Goal: Transaction & Acquisition: Purchase product/service

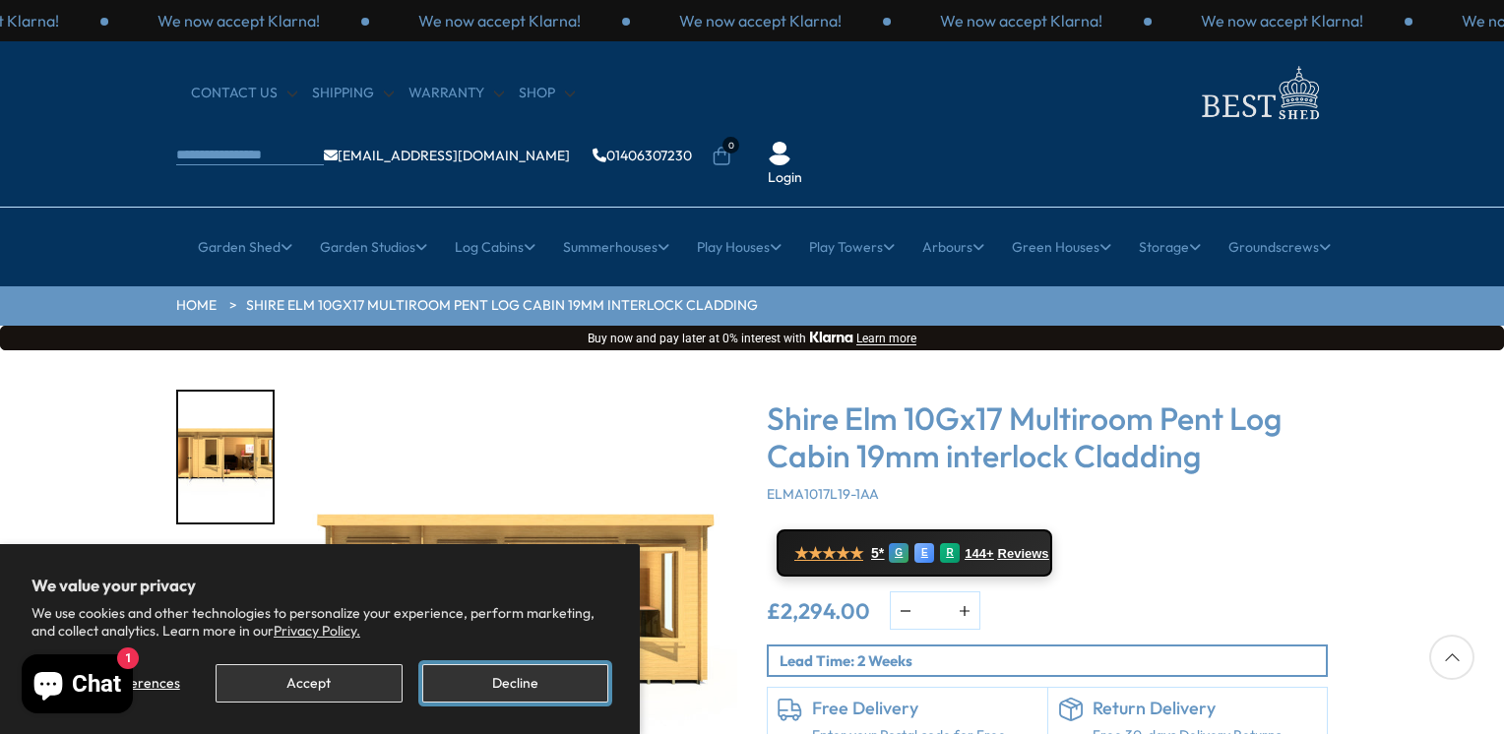
click at [504, 679] on button "Decline" at bounding box center [515, 683] width 186 height 38
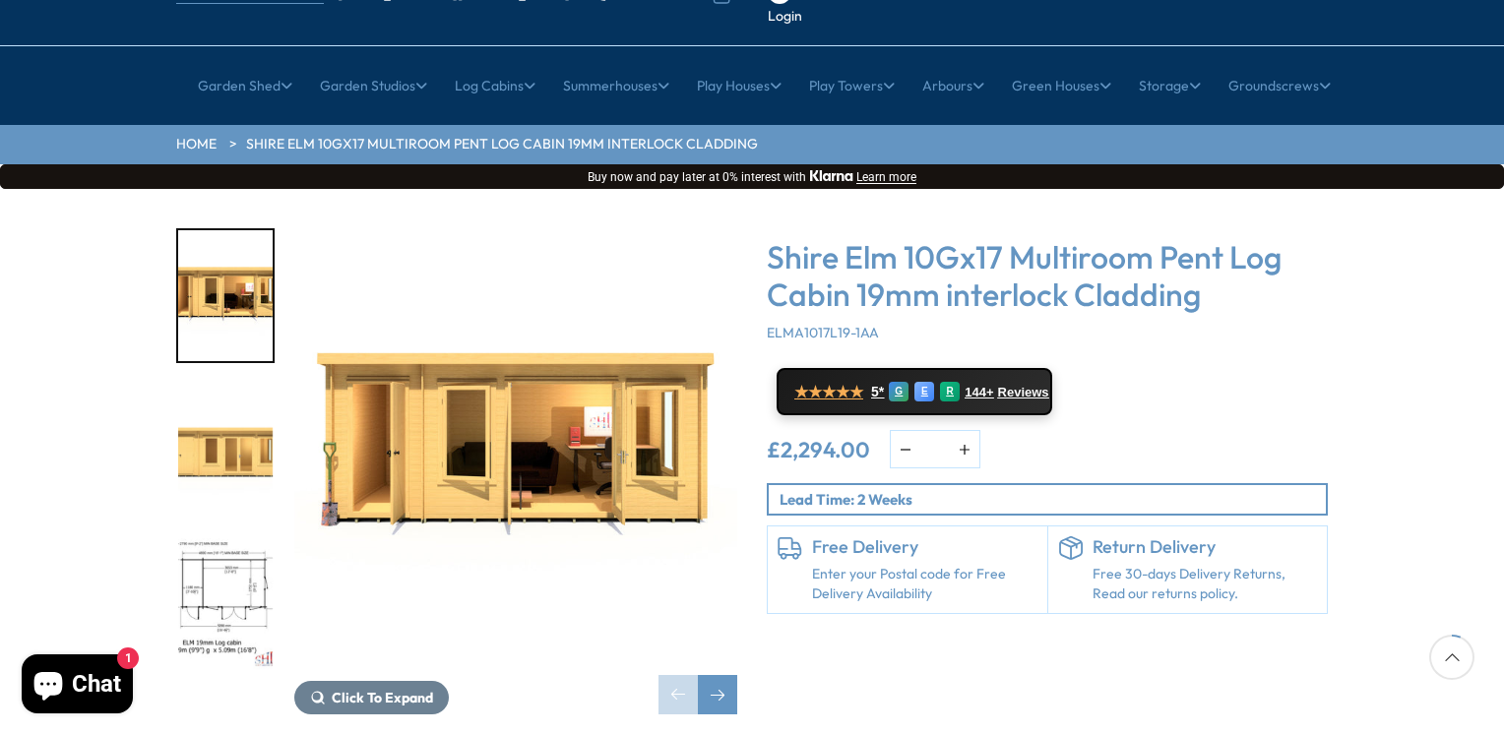
scroll to position [197, 0]
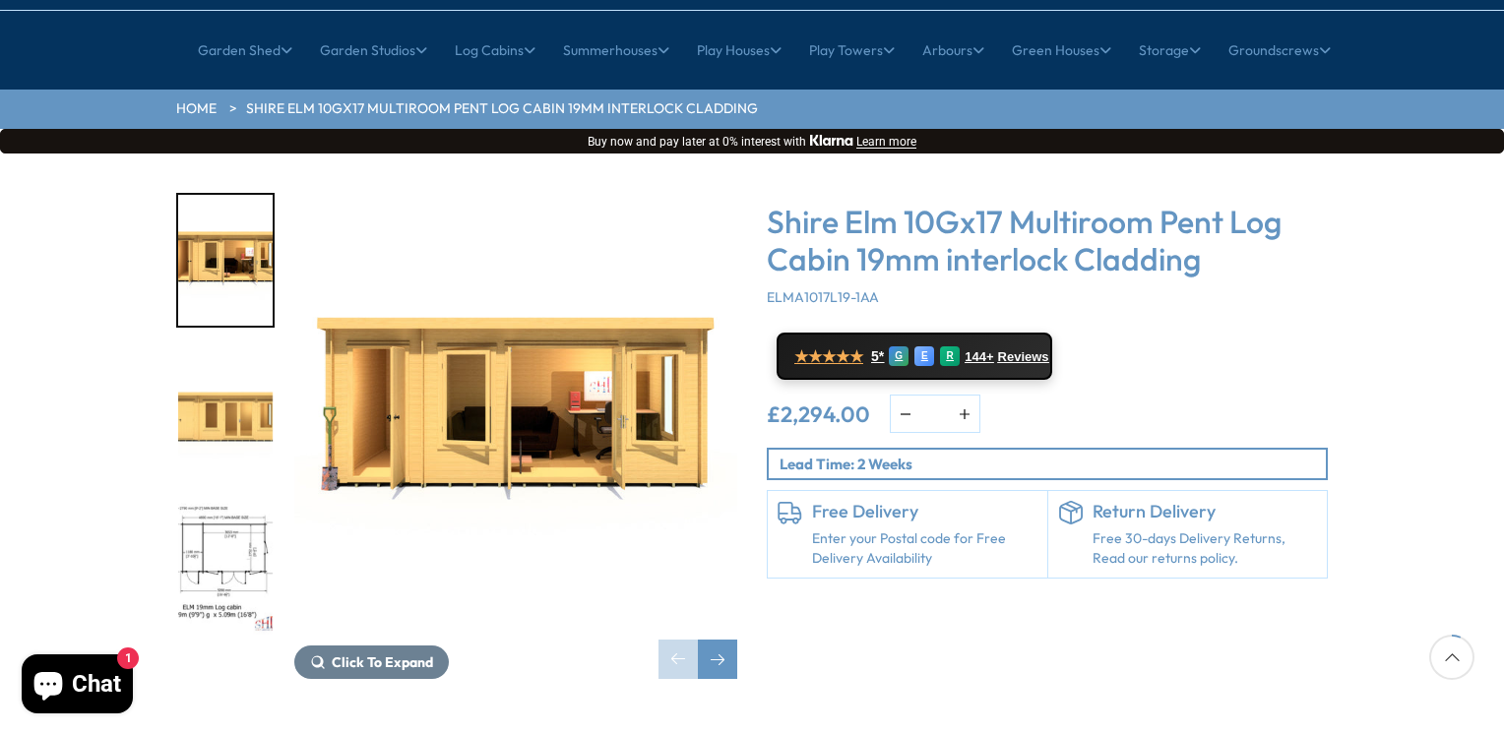
click at [240, 503] on img "3 / 10" at bounding box center [225, 568] width 94 height 131
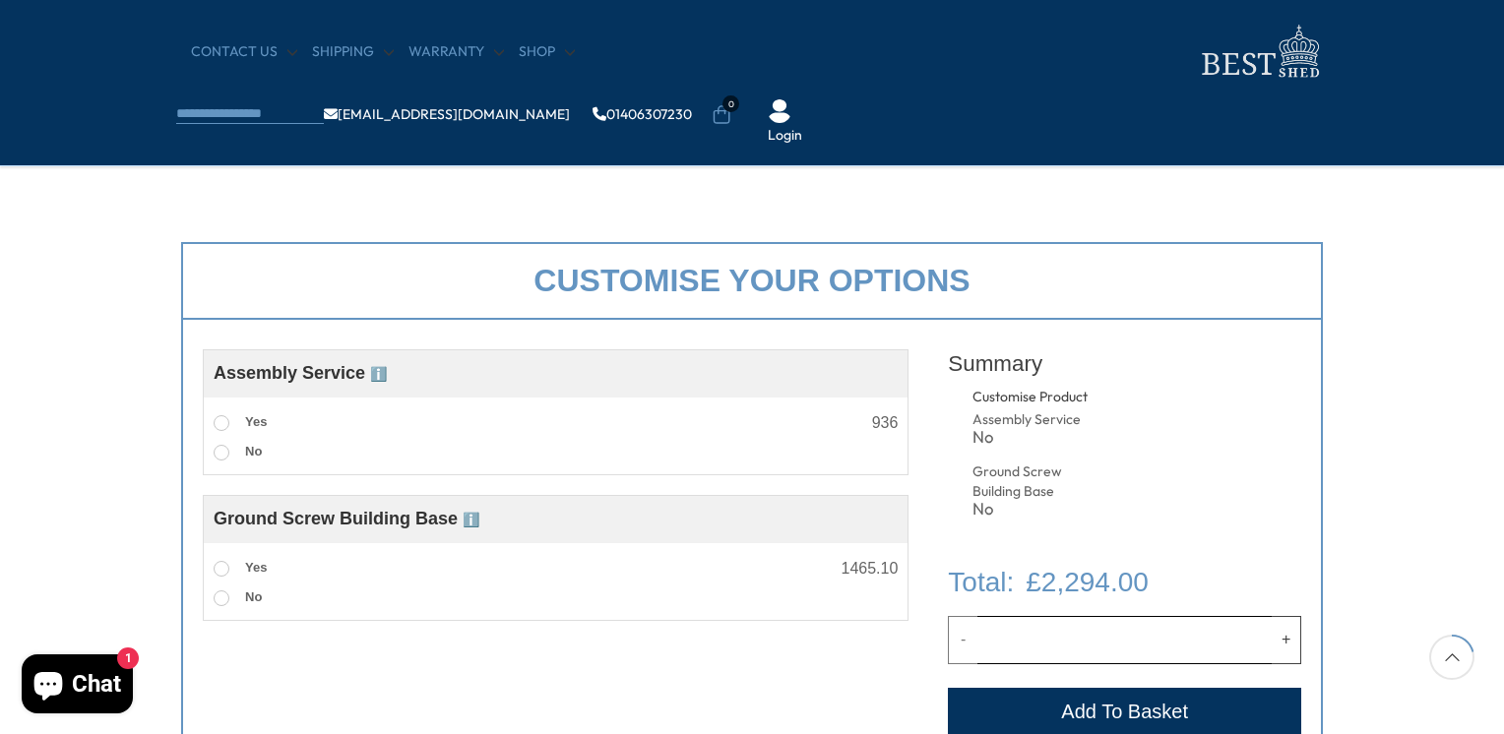
scroll to position [591, 0]
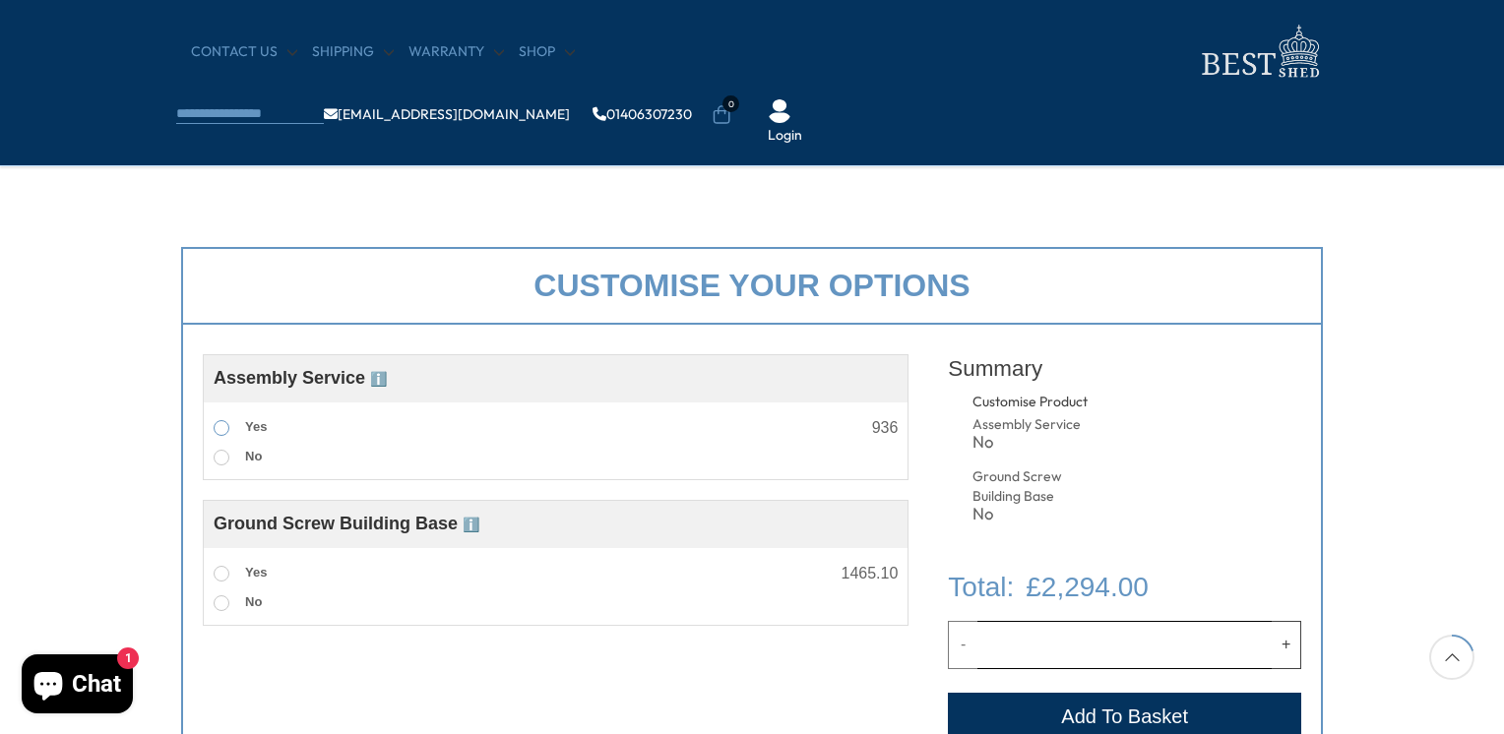
click at [220, 426] on span at bounding box center [222, 428] width 16 height 16
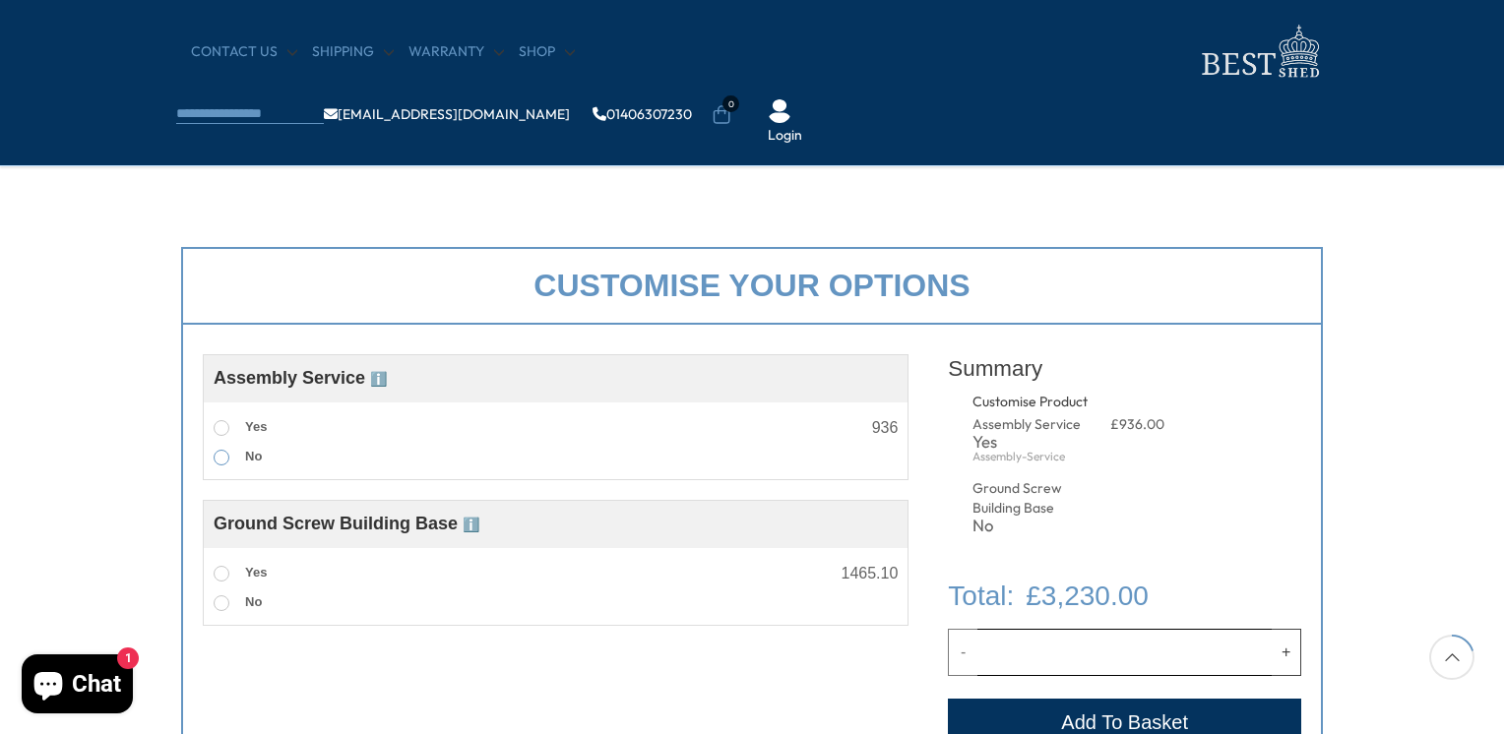
click at [215, 455] on span at bounding box center [222, 458] width 16 height 16
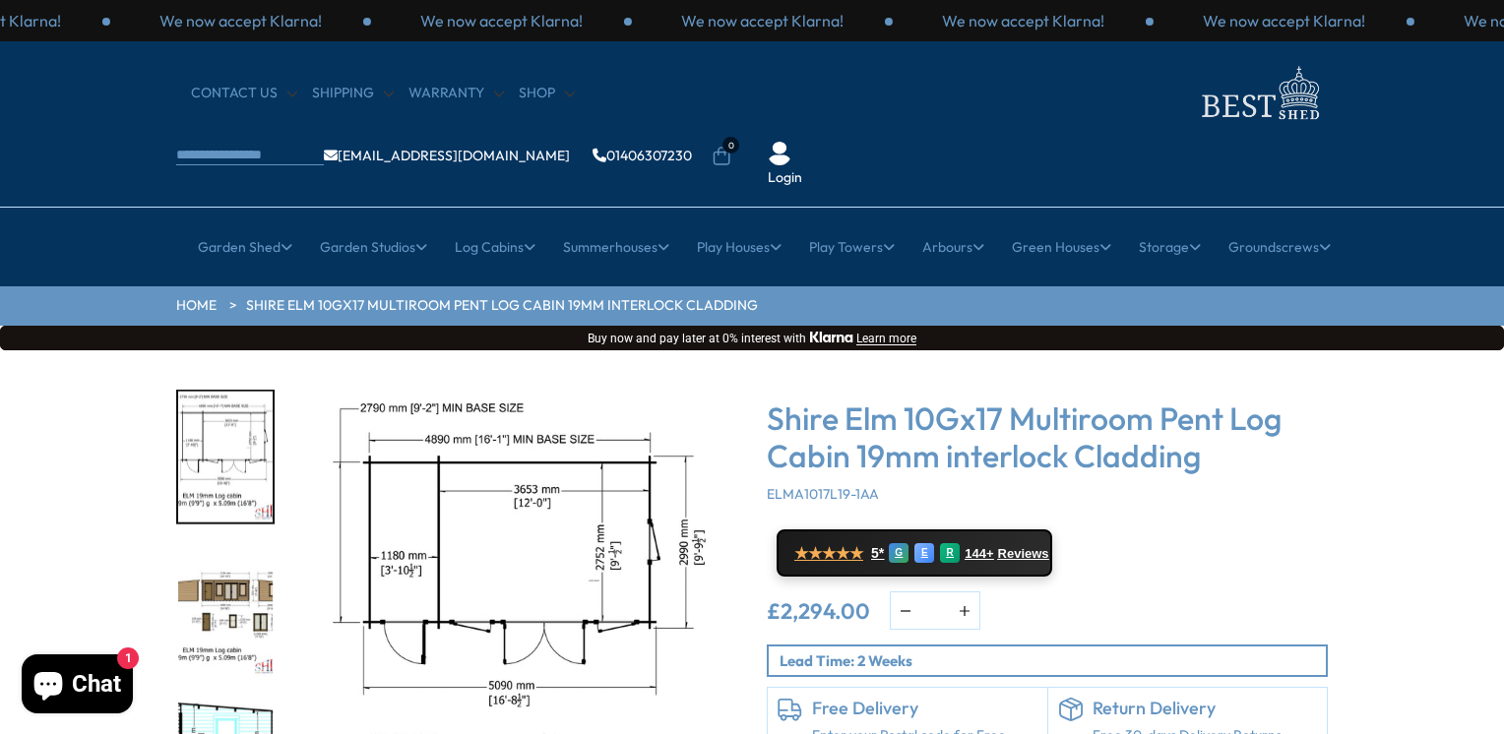
scroll to position [98, 0]
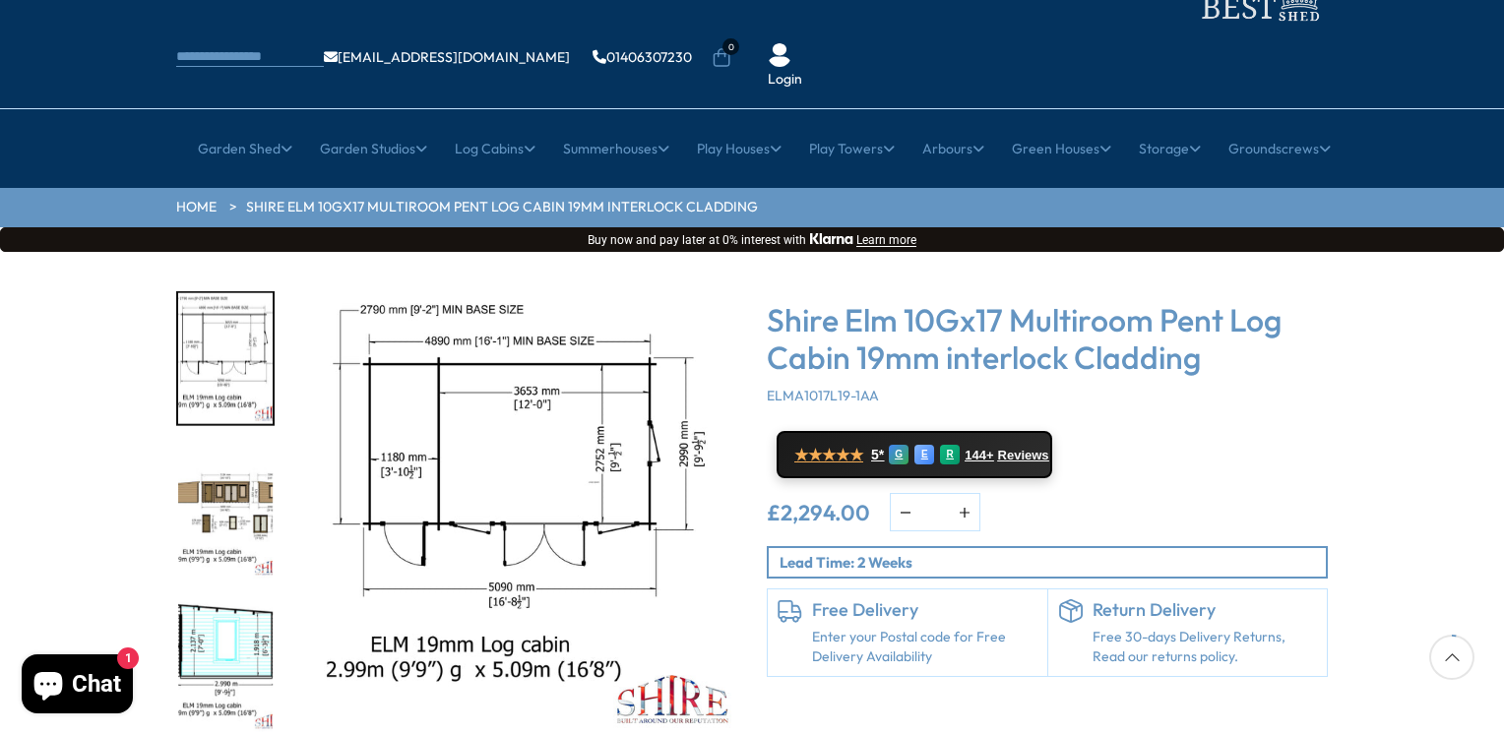
click at [273, 198] on link "Shire Elm 10Gx17 Multiroom Pent Log Cabin 19mm interlock Cladding" at bounding box center [502, 208] width 512 height 20
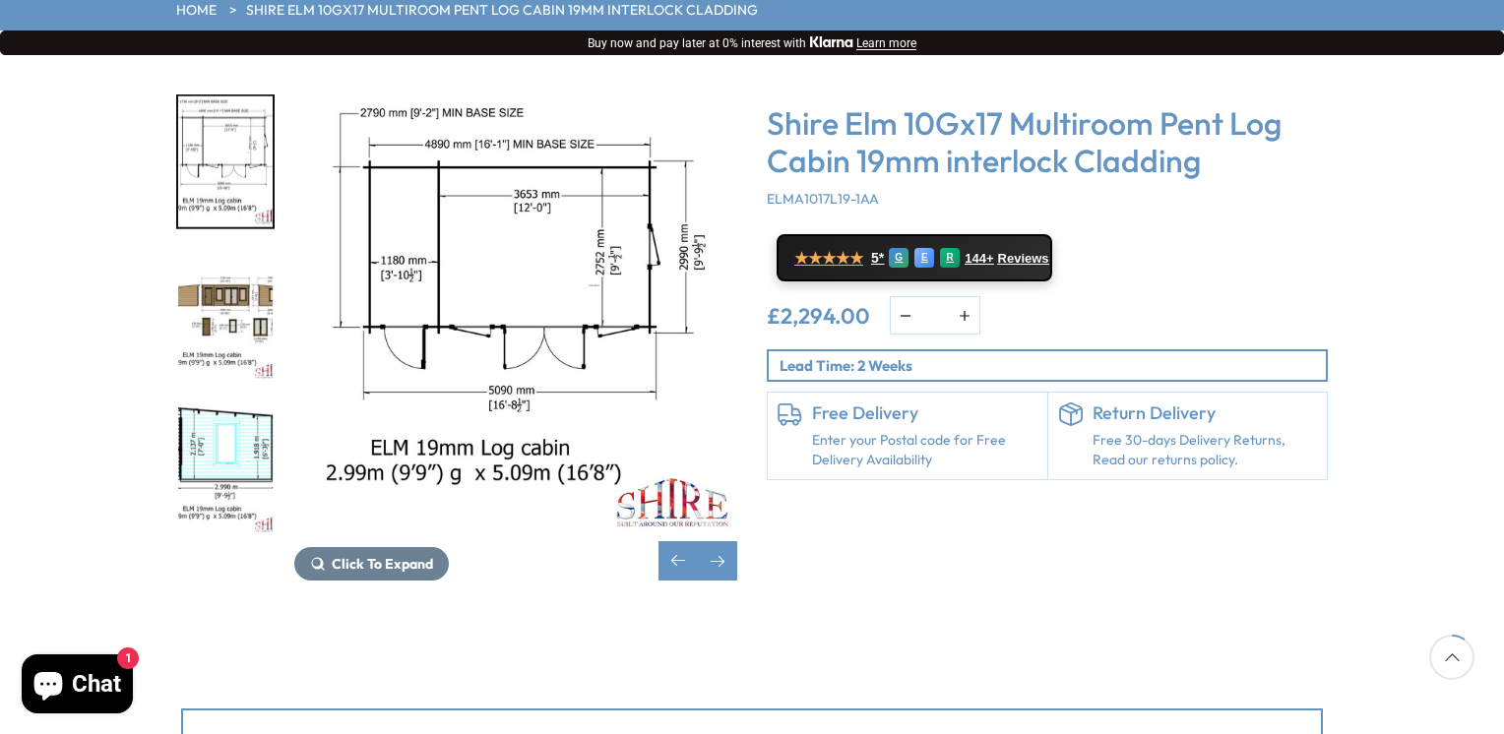
scroll to position [394, 0]
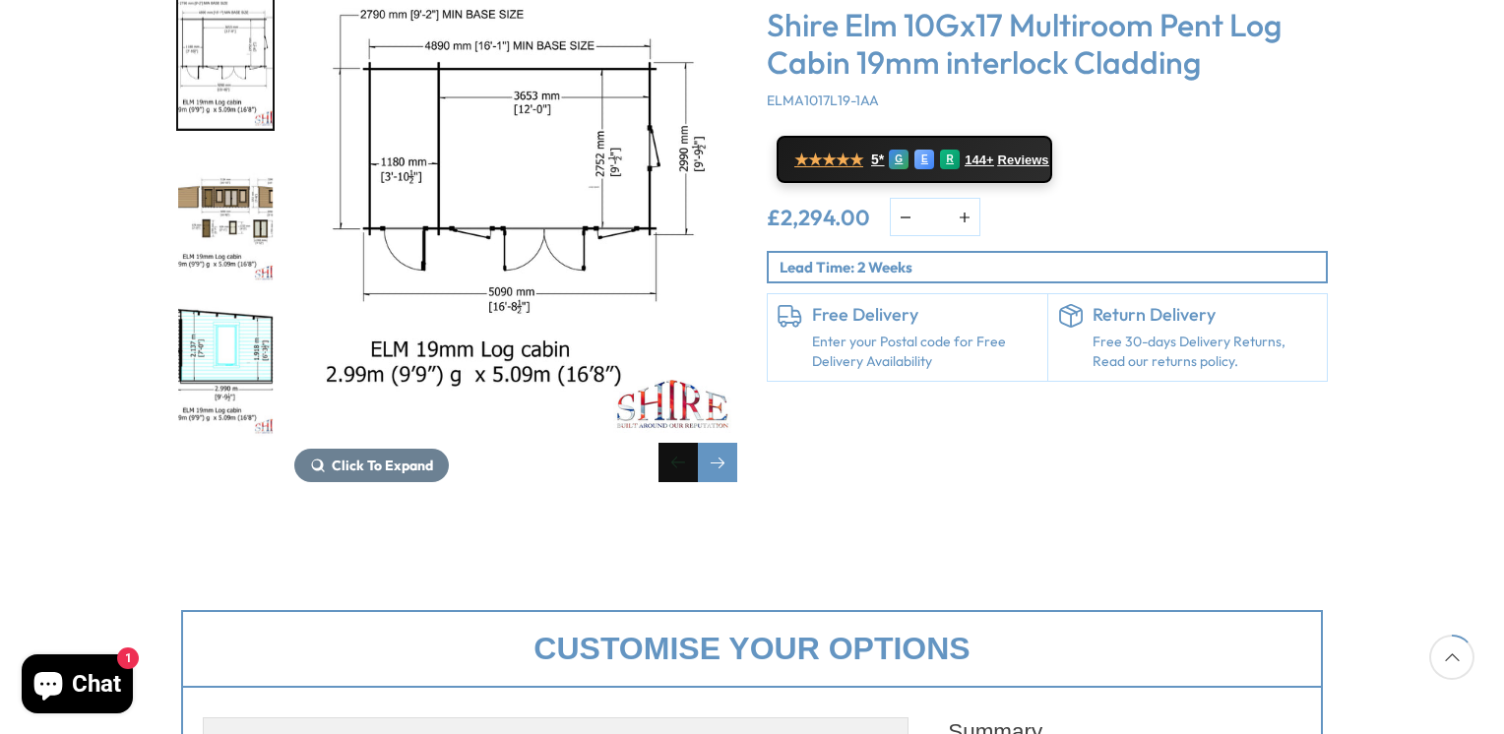
click at [670, 443] on div "Previous slide" at bounding box center [677, 462] width 39 height 39
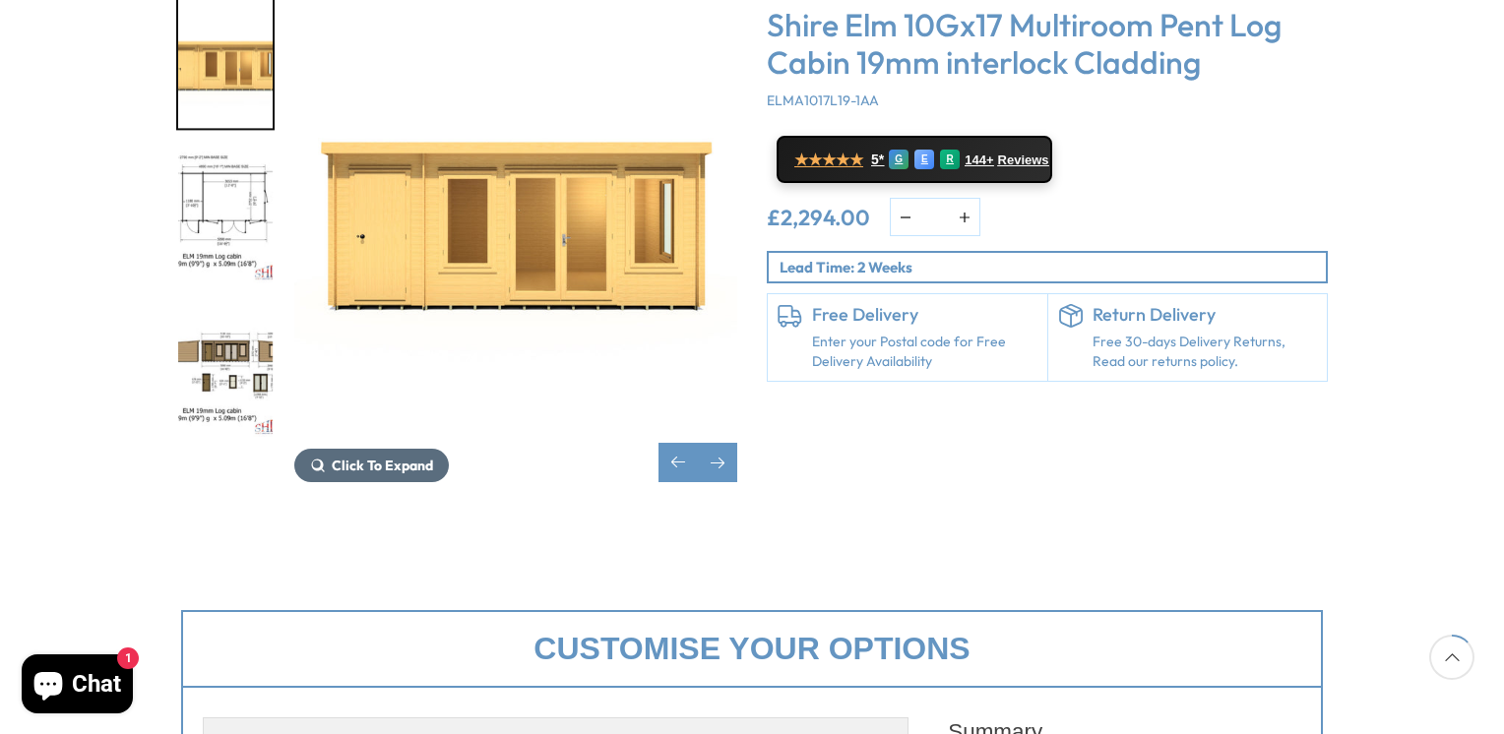
click at [405, 457] on span "Click To Expand" at bounding box center [382, 466] width 101 height 18
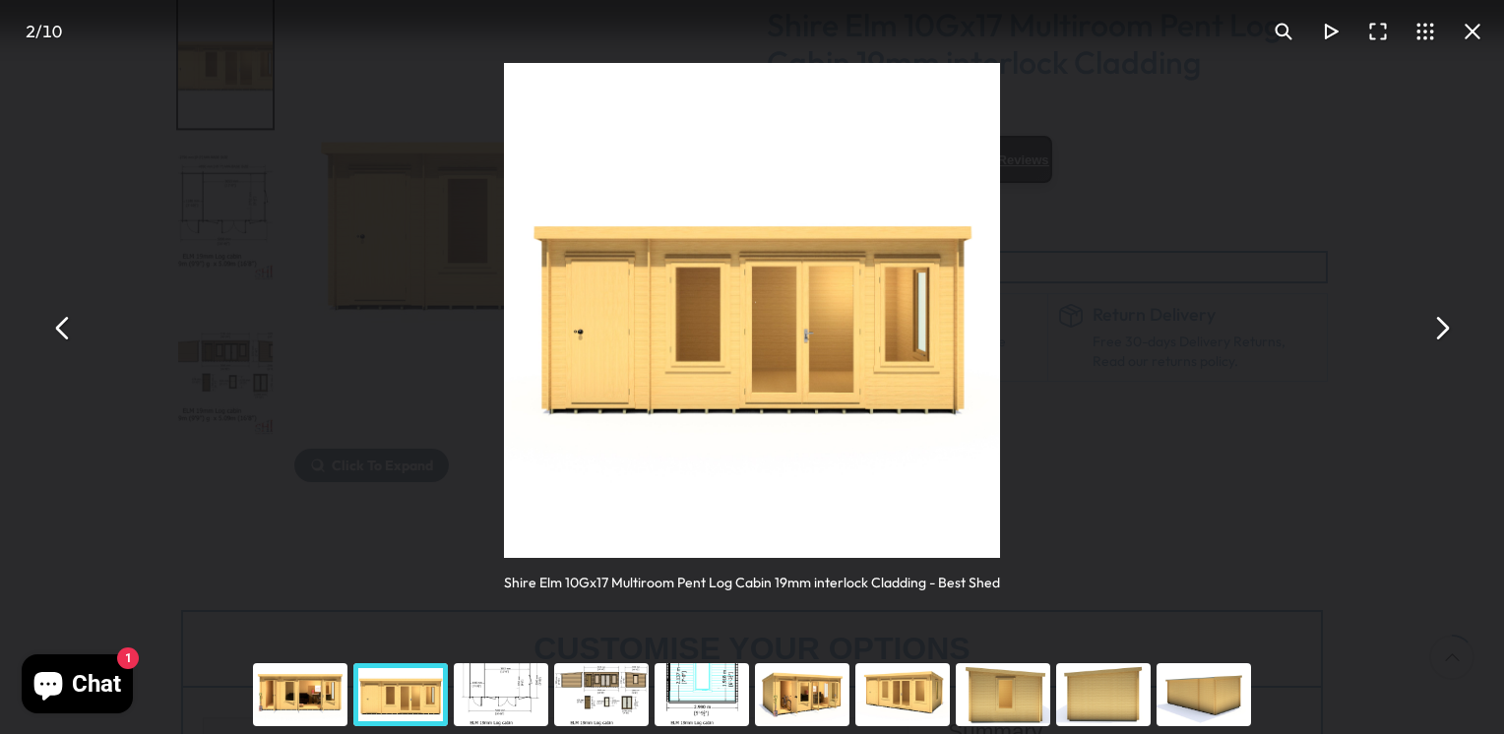
click at [387, 691] on div "You can close this modal content with the ESC key" at bounding box center [400, 694] width 100 height 79
click at [56, 322] on button "You can close this modal content with the ESC key" at bounding box center [62, 327] width 47 height 47
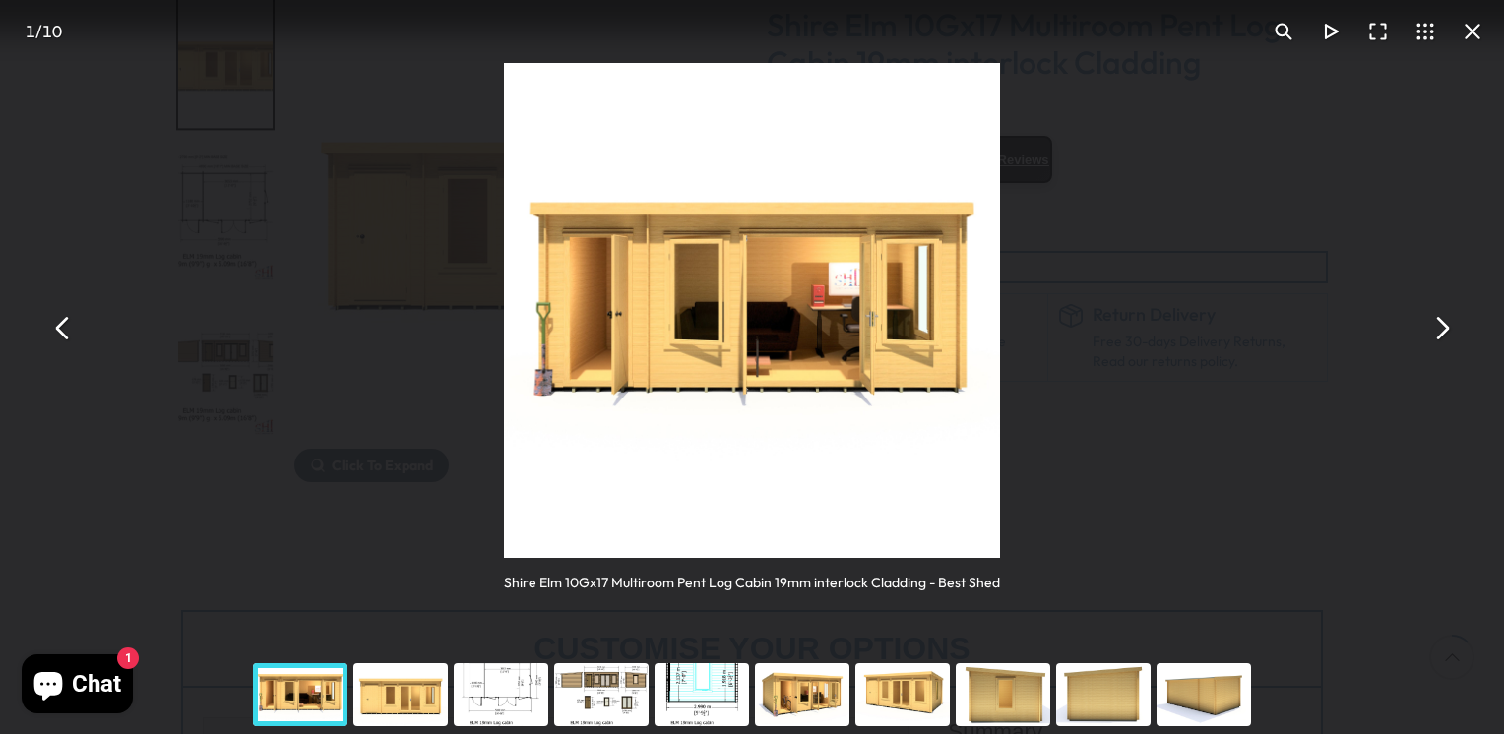
click at [56, 322] on button "You can close this modal content with the ESC key" at bounding box center [62, 327] width 47 height 47
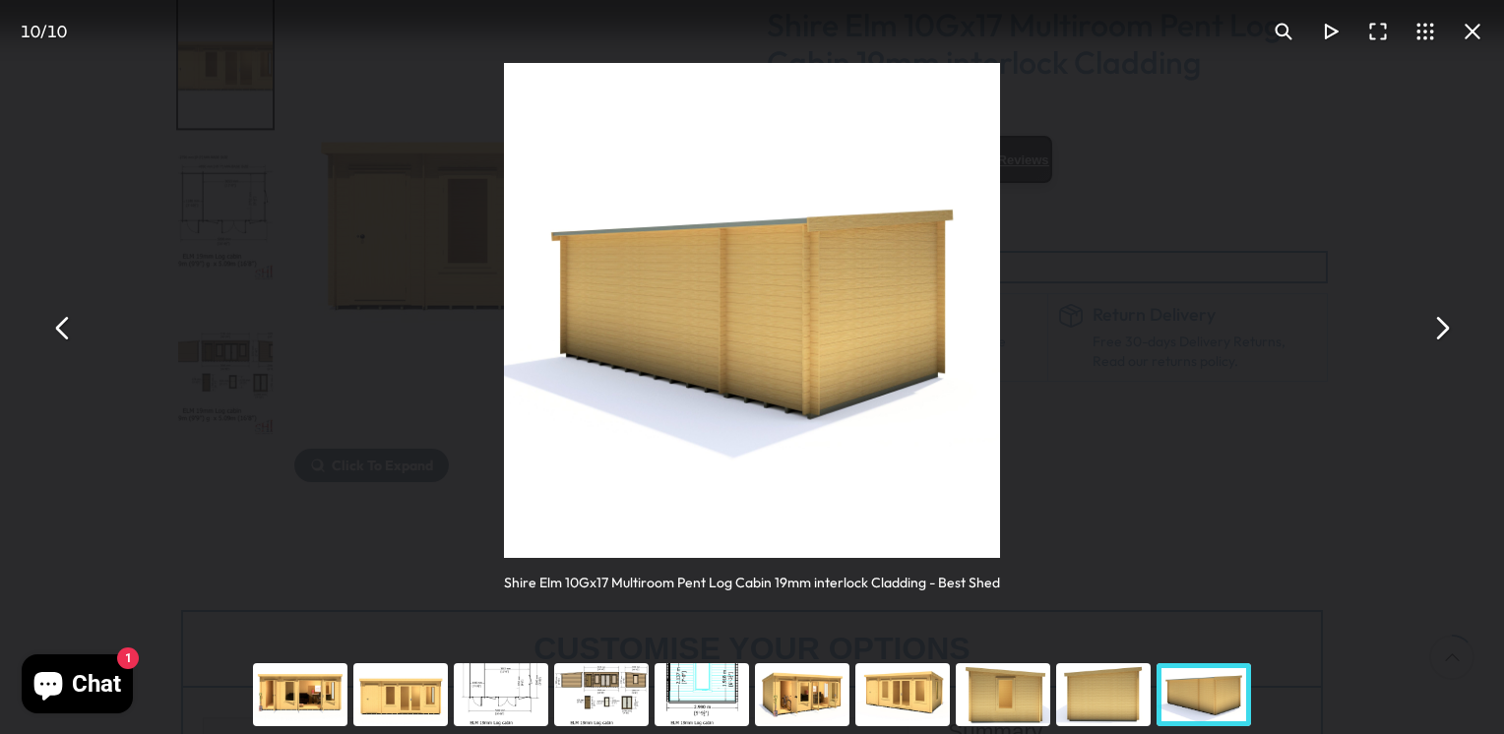
click at [56, 322] on button "You can close this modal content with the ESC key" at bounding box center [62, 327] width 47 height 47
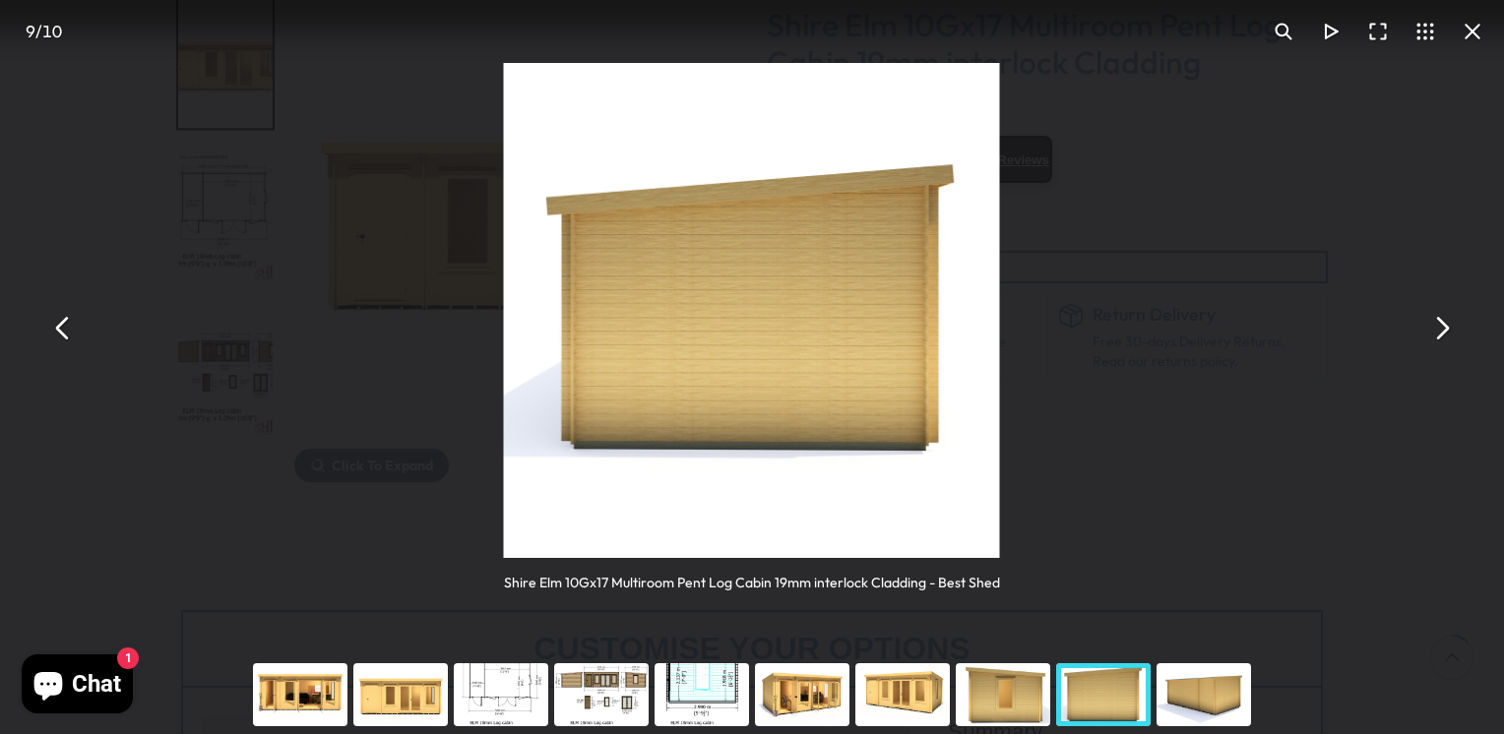
click at [56, 322] on button "You can close this modal content with the ESC key" at bounding box center [62, 327] width 47 height 47
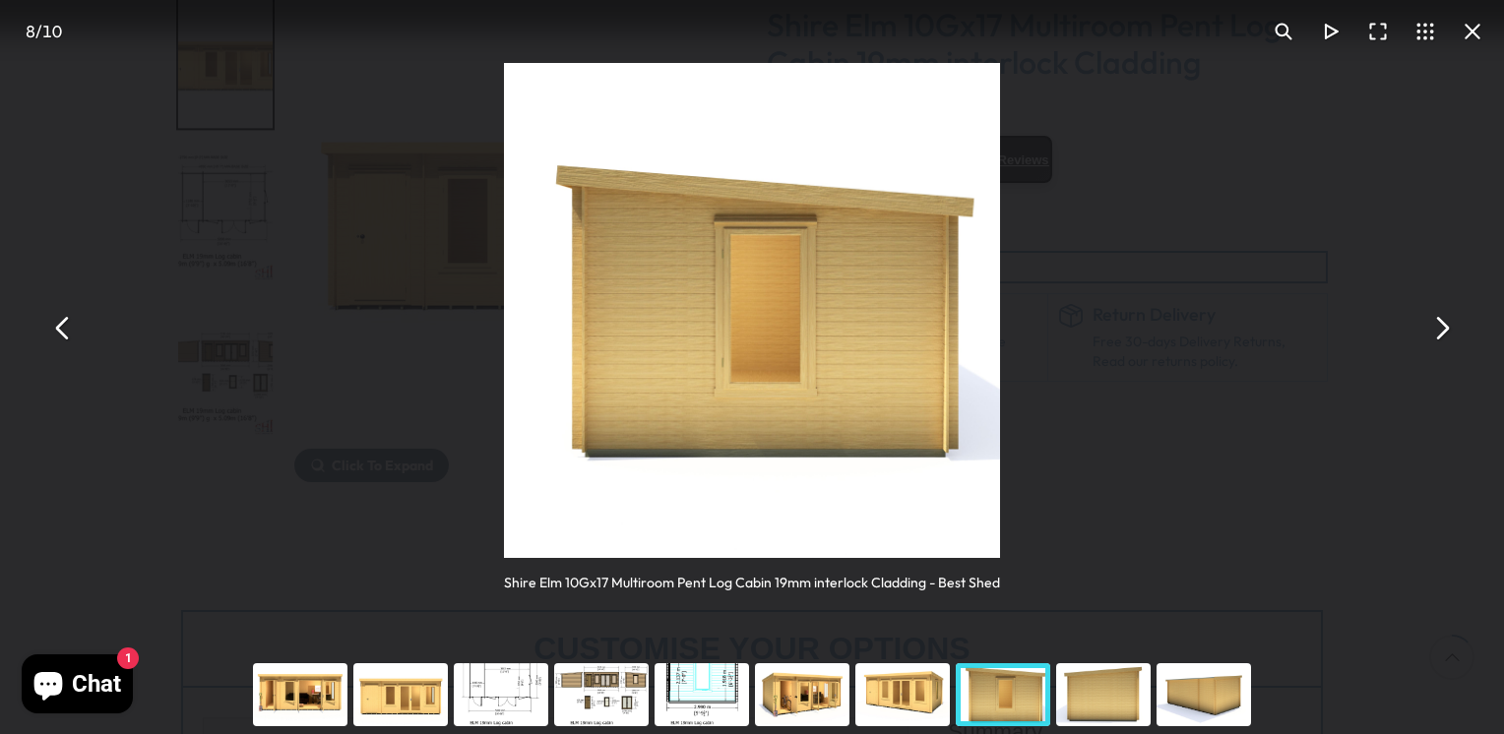
click at [56, 322] on button "You can close this modal content with the ESC key" at bounding box center [62, 327] width 47 height 47
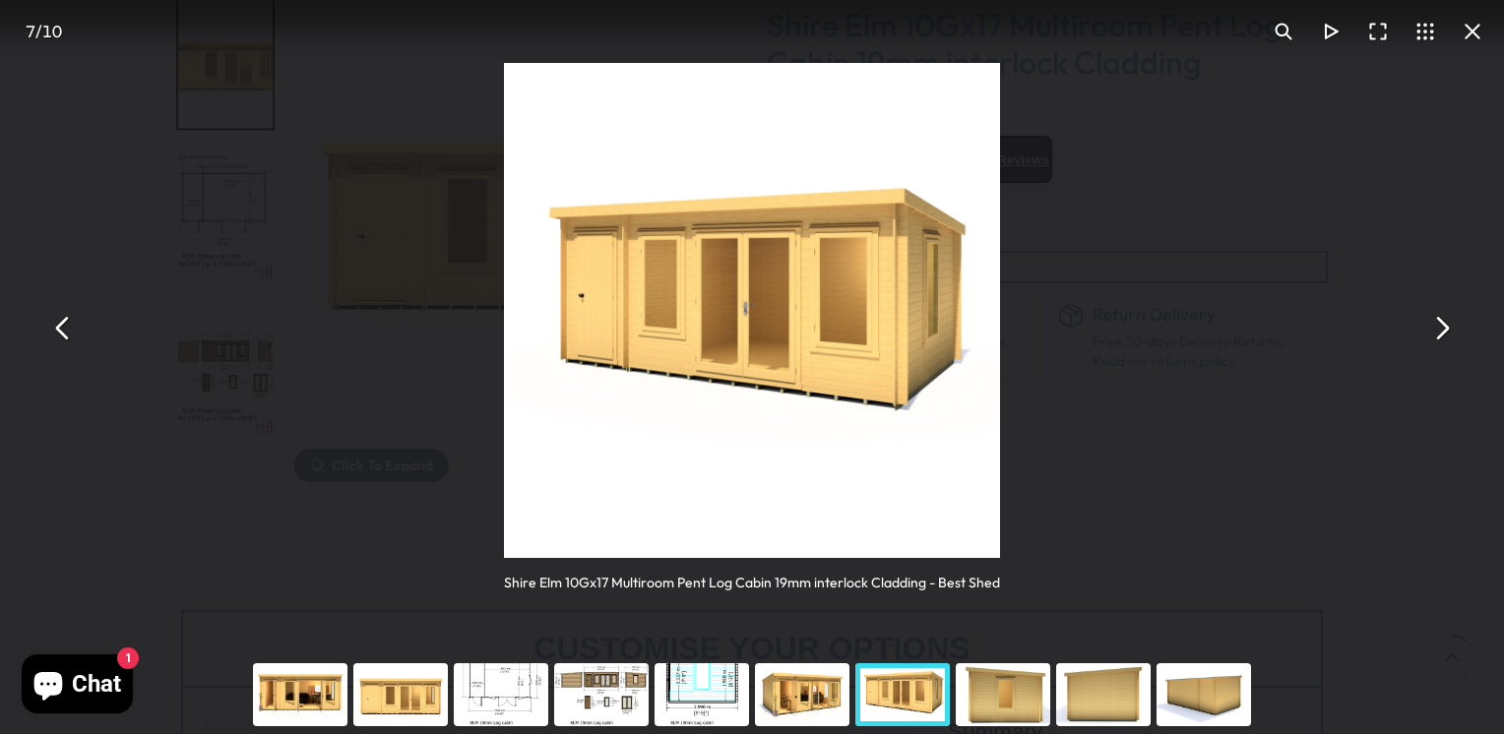
click at [56, 322] on button "You can close this modal content with the ESC key" at bounding box center [62, 327] width 47 height 47
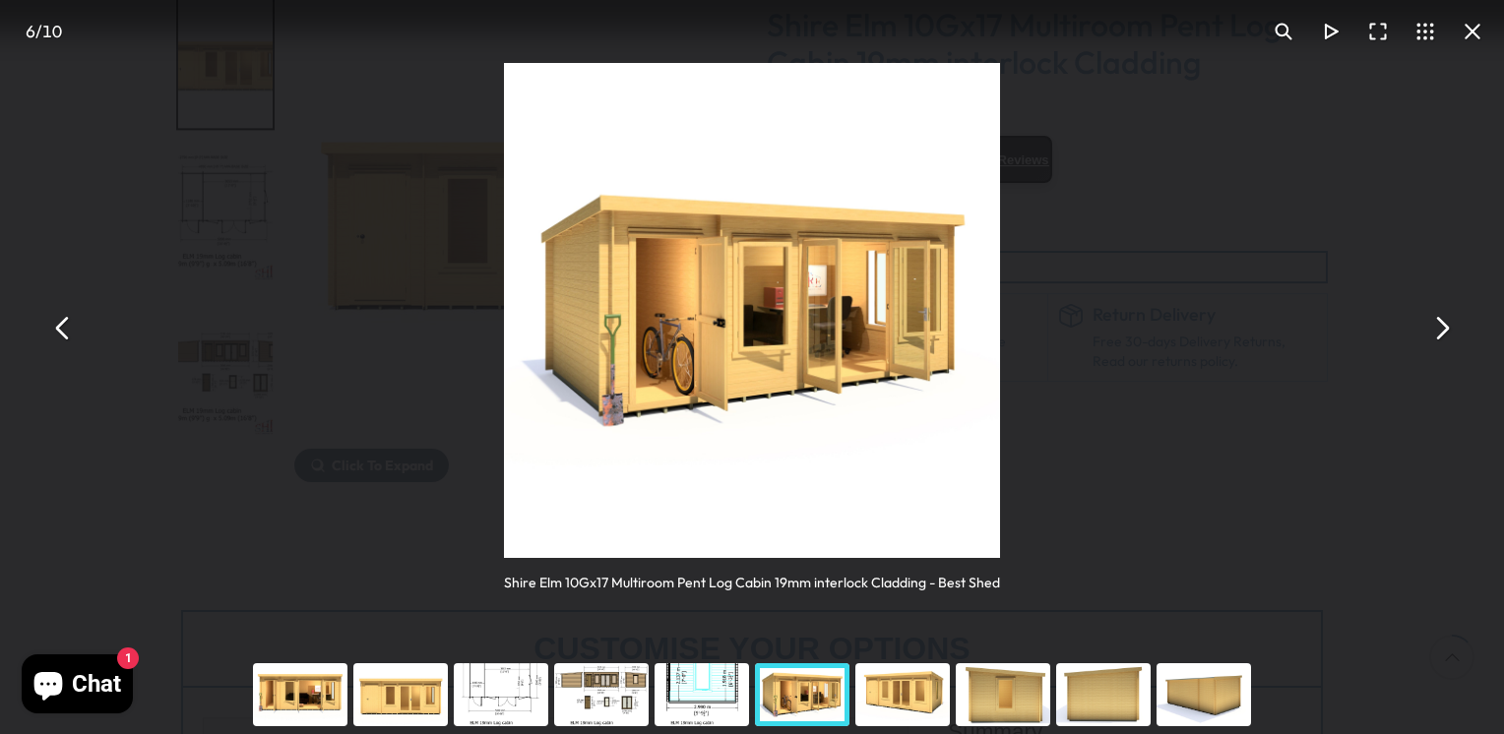
click at [56, 322] on button "You can close this modal content with the ESC key" at bounding box center [62, 327] width 47 height 47
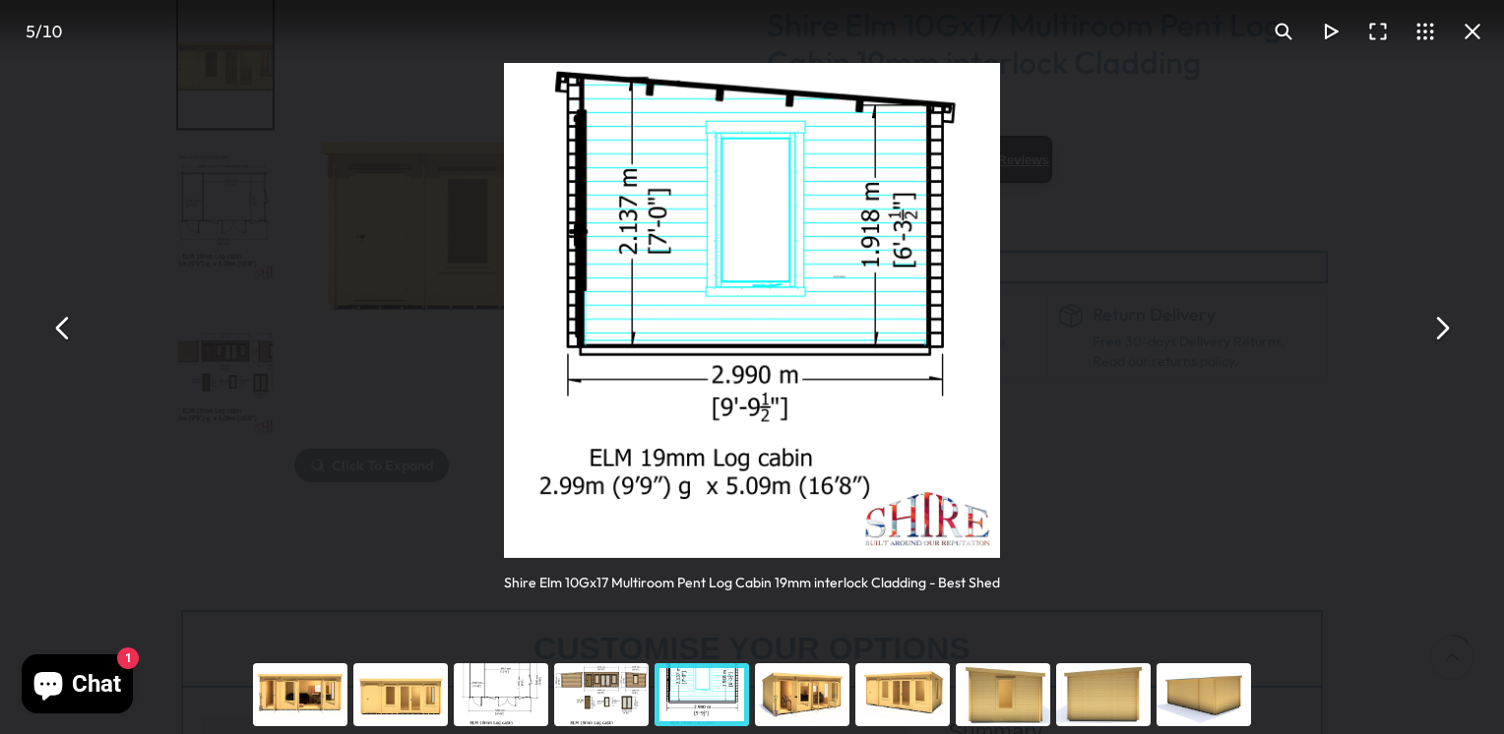
click at [56, 322] on button "You can close this modal content with the ESC key" at bounding box center [62, 327] width 47 height 47
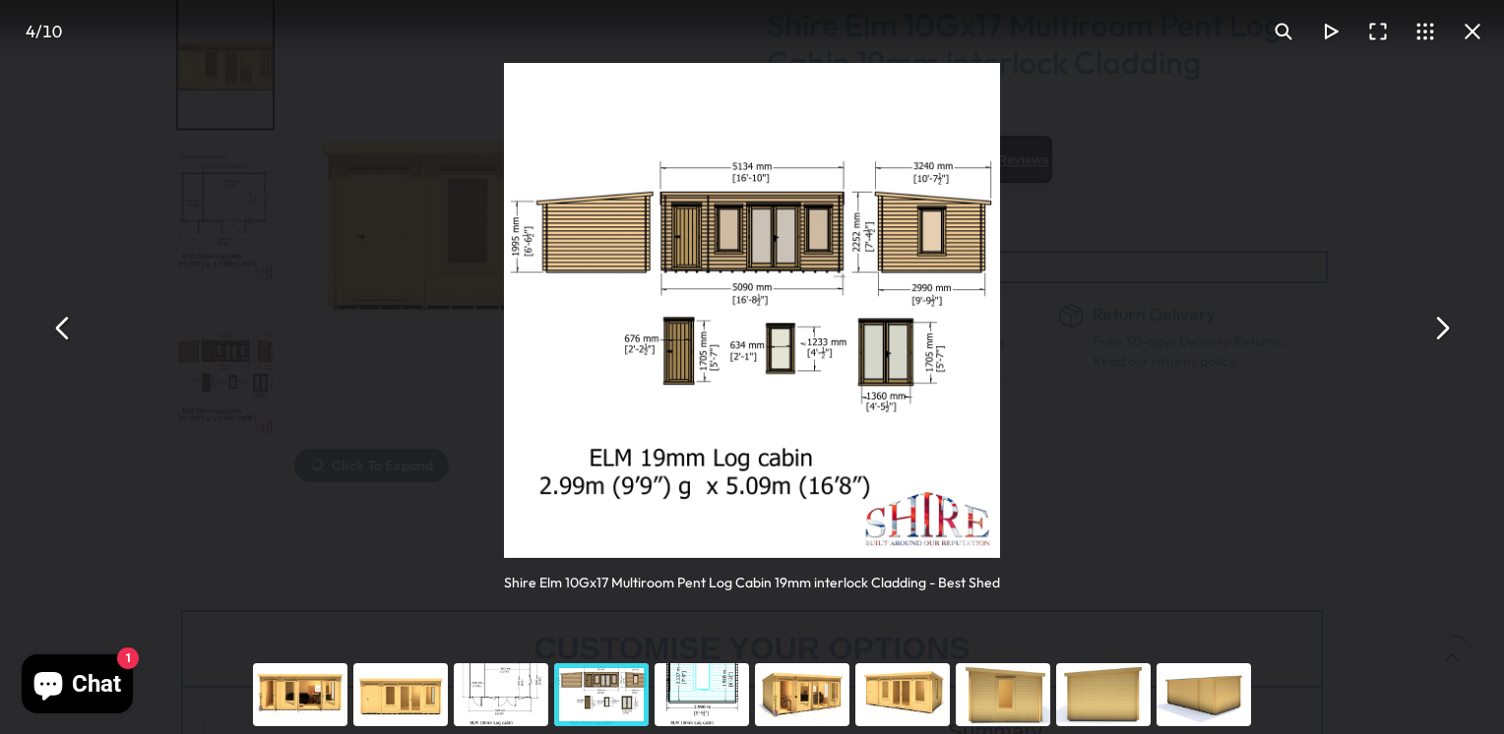
click at [56, 322] on button "You can close this modal content with the ESC key" at bounding box center [62, 327] width 47 height 47
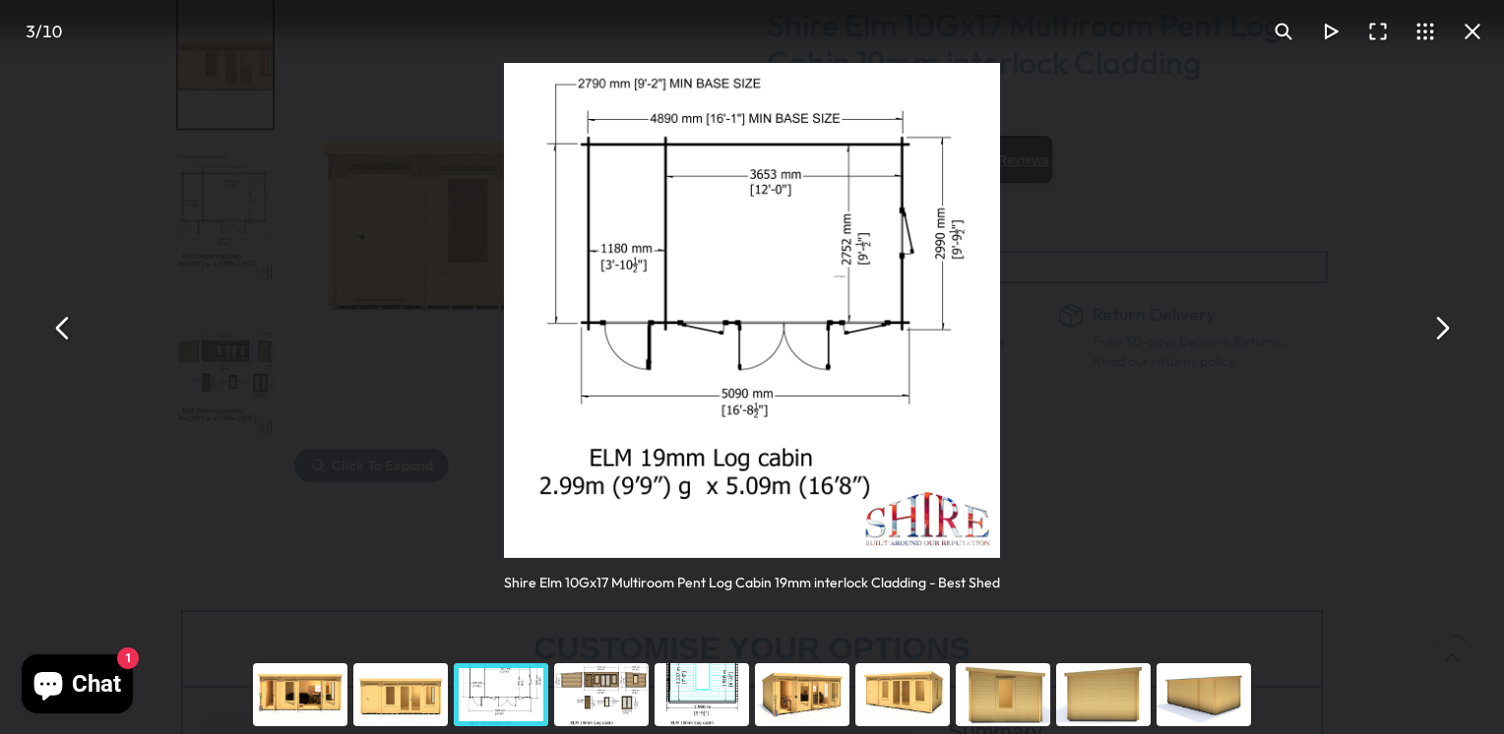
click at [56, 322] on button "You can close this modal content with the ESC key" at bounding box center [62, 327] width 47 height 47
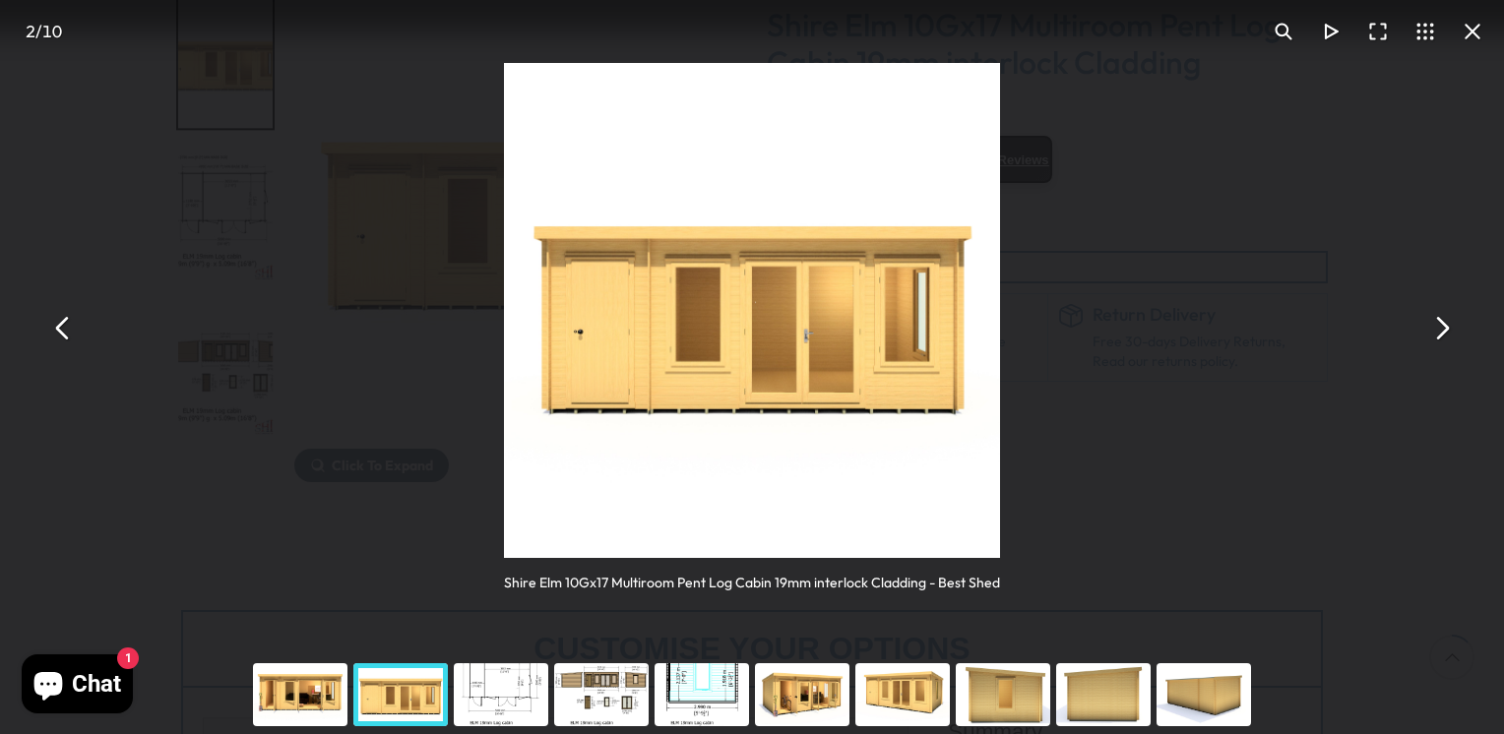
click at [55, 322] on button "You can close this modal content with the ESC key" at bounding box center [62, 327] width 47 height 47
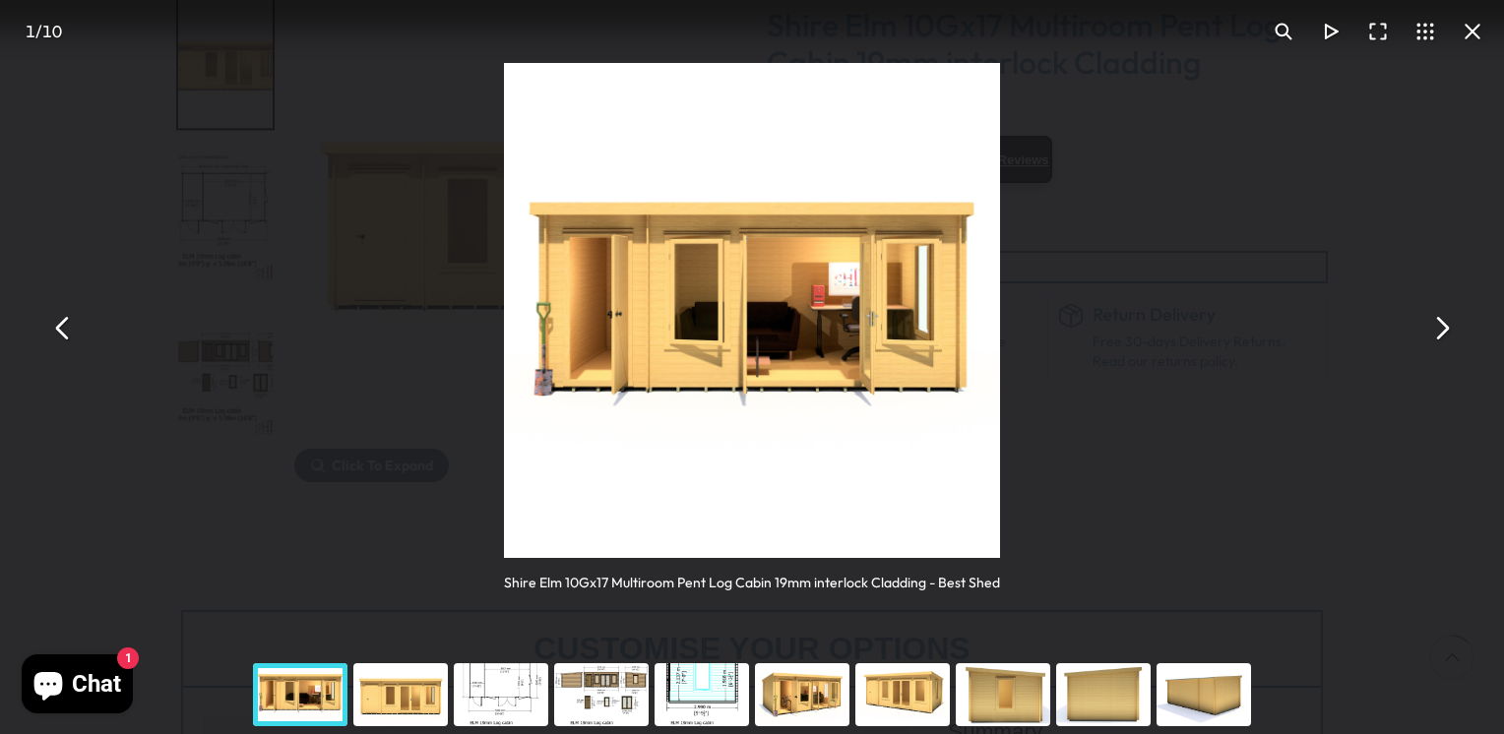
click at [57, 324] on button "You can close this modal content with the ESC key" at bounding box center [62, 327] width 47 height 47
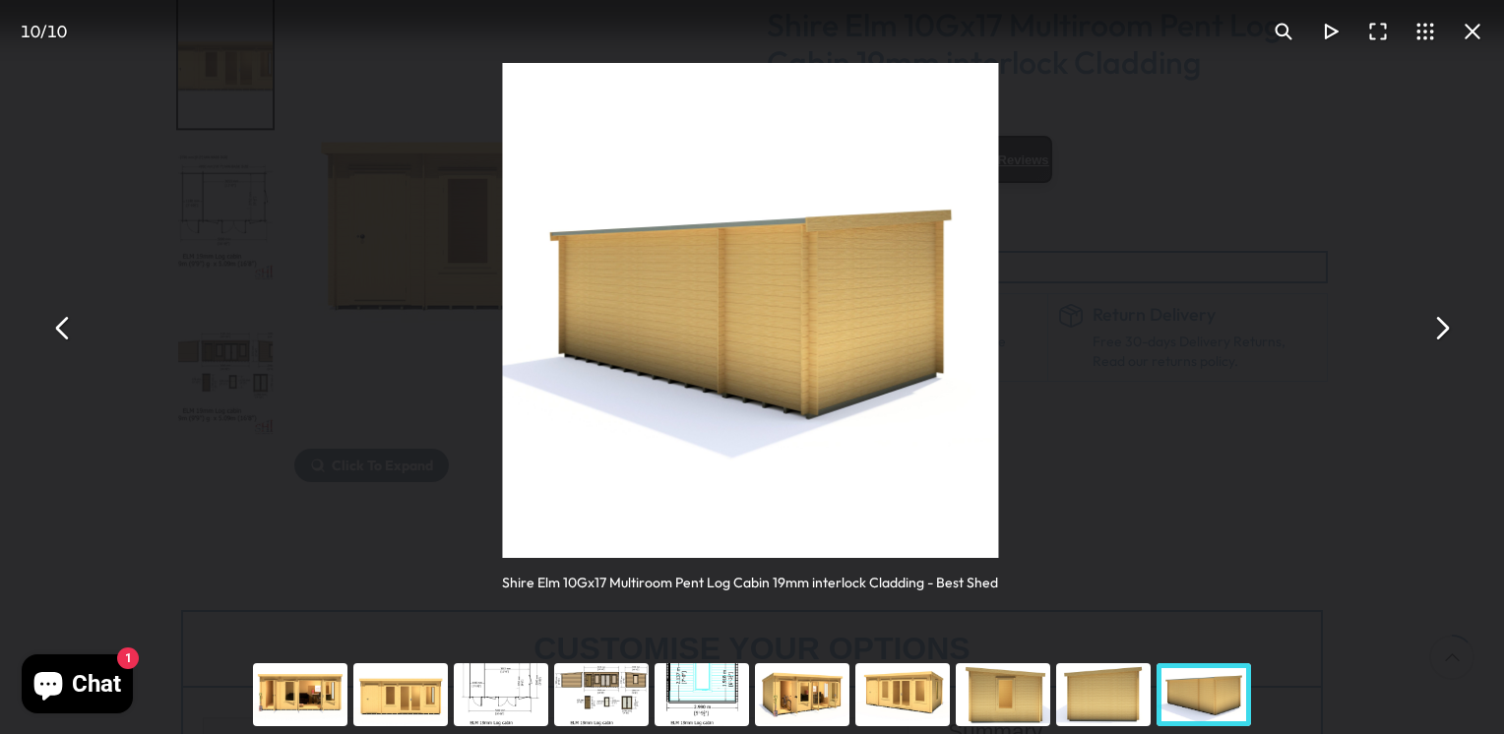
click at [56, 324] on button "You can close this modal content with the ESC key" at bounding box center [62, 327] width 47 height 47
